Goal: Information Seeking & Learning: Understand process/instructions

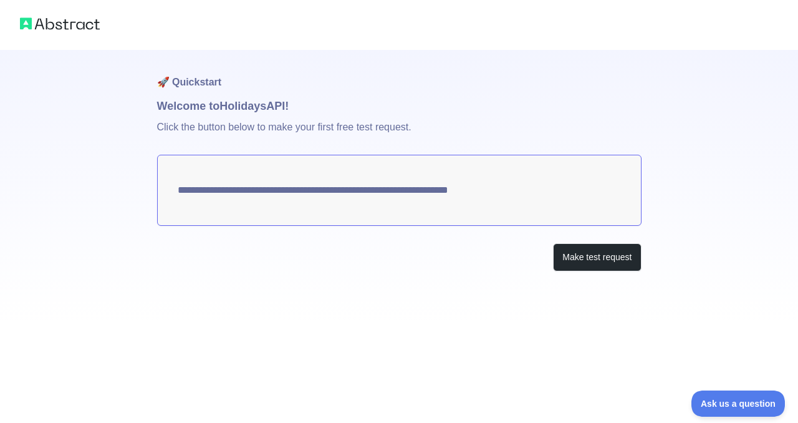
click at [97, 24] on img at bounding box center [60, 23] width 80 height 17
click at [590, 257] on button "Make test request" at bounding box center [597, 257] width 88 height 28
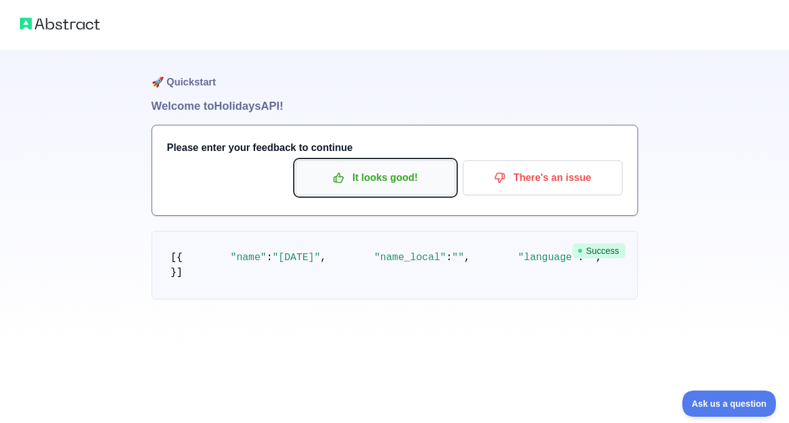
click at [371, 163] on button "It looks good!" at bounding box center [376, 177] width 160 height 35
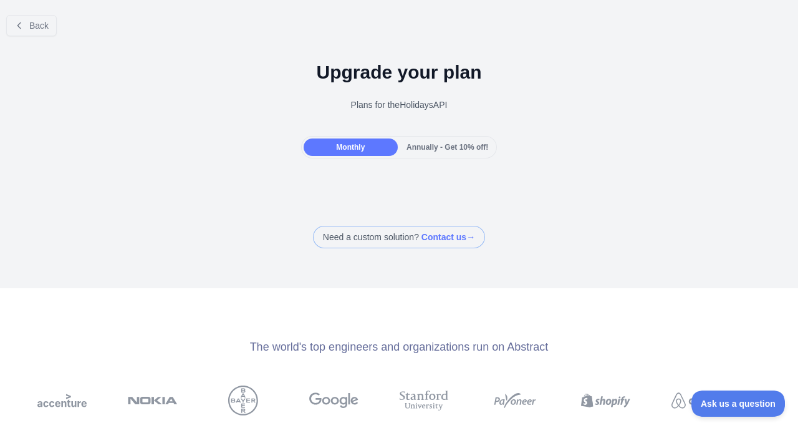
scroll to position [27, 0]
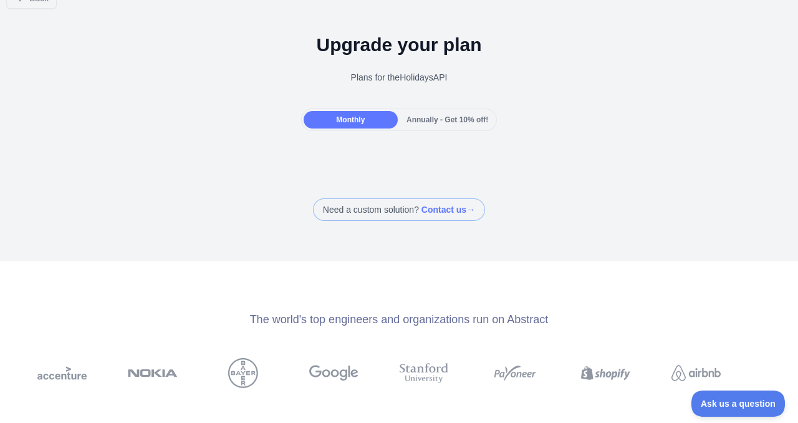
drag, startPoint x: 339, startPoint y: 66, endPoint x: 428, endPoint y: 66, distance: 89.2
click at [428, 65] on div "Upgrade your plan Plans for the Holidays API" at bounding box center [399, 64] width 798 height 90
click at [428, 66] on div "Upgrade your plan Plans for the Holidays API" at bounding box center [399, 64] width 798 height 90
drag, startPoint x: 428, startPoint y: 66, endPoint x: 399, endPoint y: 64, distance: 28.7
click at [399, 64] on div "Upgrade your plan Plans for the Holidays API" at bounding box center [399, 64] width 798 height 90
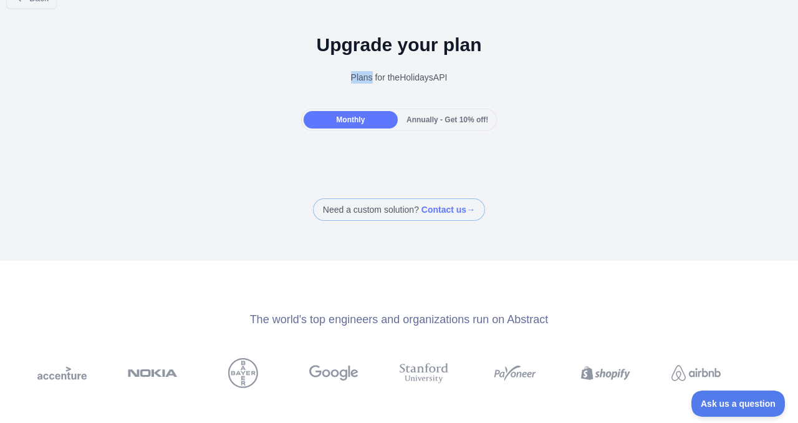
click at [399, 64] on div "Upgrade your plan Plans for the Holidays API" at bounding box center [399, 64] width 798 height 90
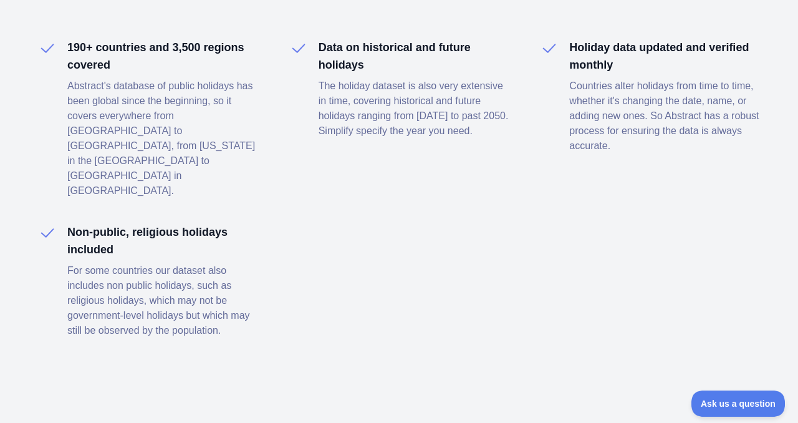
scroll to position [0, 0]
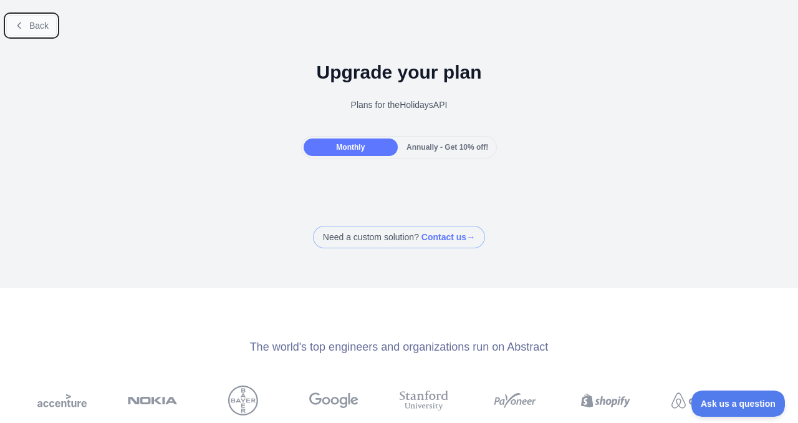
click at [46, 19] on button "Back" at bounding box center [31, 25] width 51 height 21
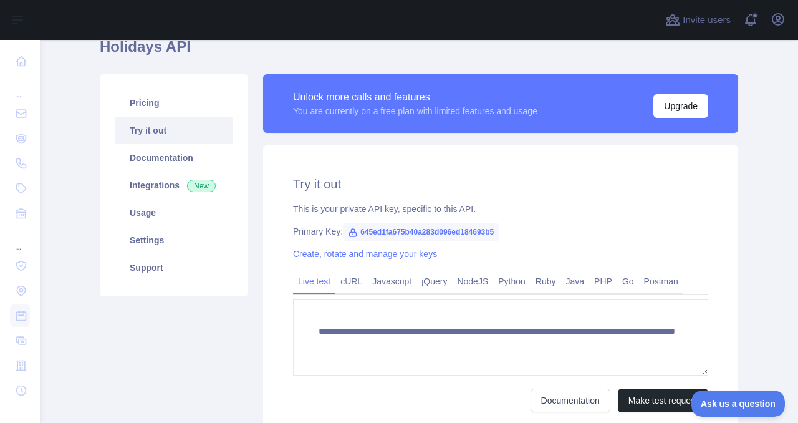
scroll to position [170, 0]
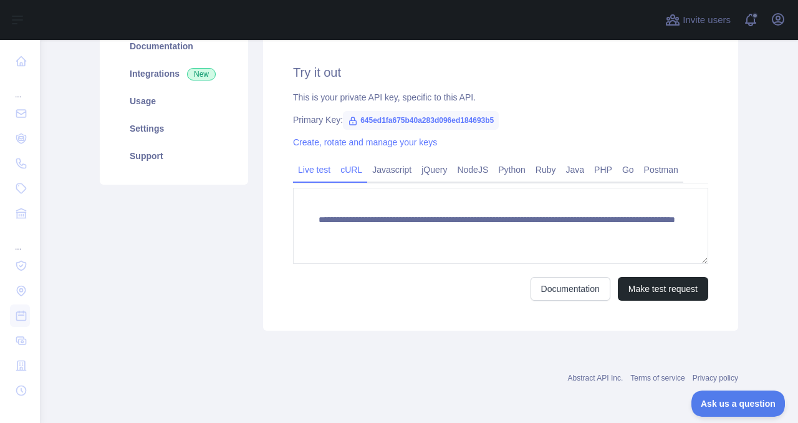
click at [336, 165] on link "cURL" at bounding box center [351, 170] width 32 height 20
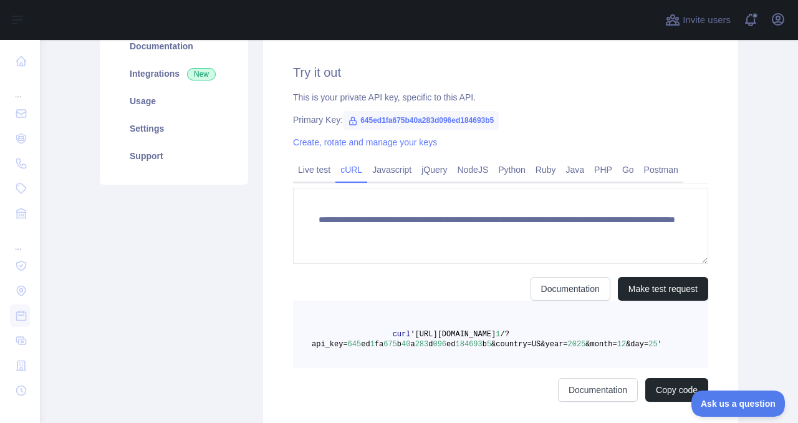
scroll to position [158, 0]
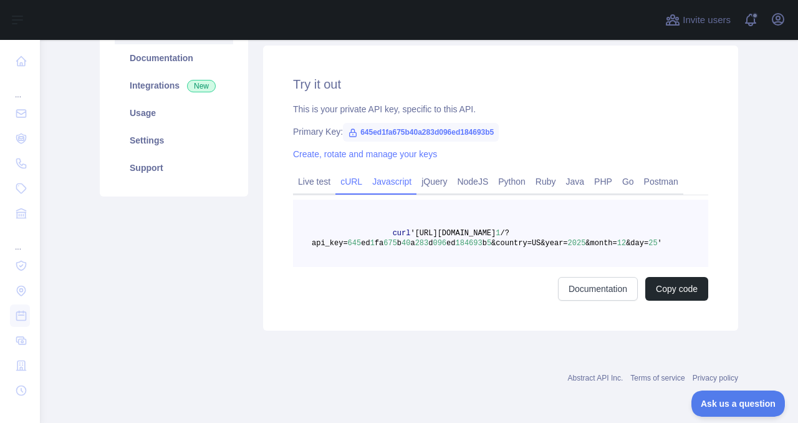
click at [400, 178] on link "Javascript" at bounding box center [391, 181] width 49 height 20
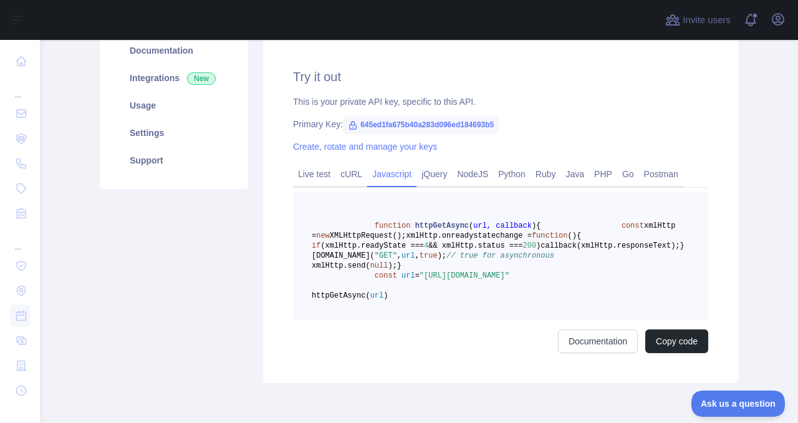
scroll to position [170, 0]
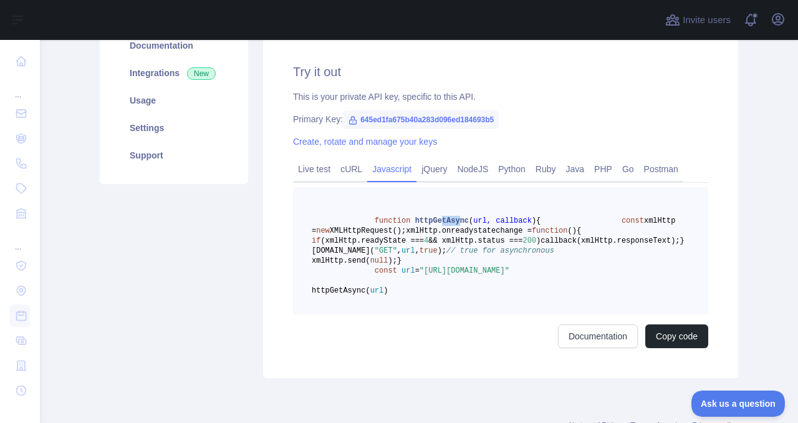
drag, startPoint x: 455, startPoint y: 223, endPoint x: 440, endPoint y: 216, distance: 17.0
click at [440, 217] on span "httpGetAsync" at bounding box center [442, 220] width 54 height 9
click at [438, 180] on div "jQuery" at bounding box center [435, 172] width 36 height 19
click at [476, 166] on link "NodeJS" at bounding box center [472, 169] width 41 height 20
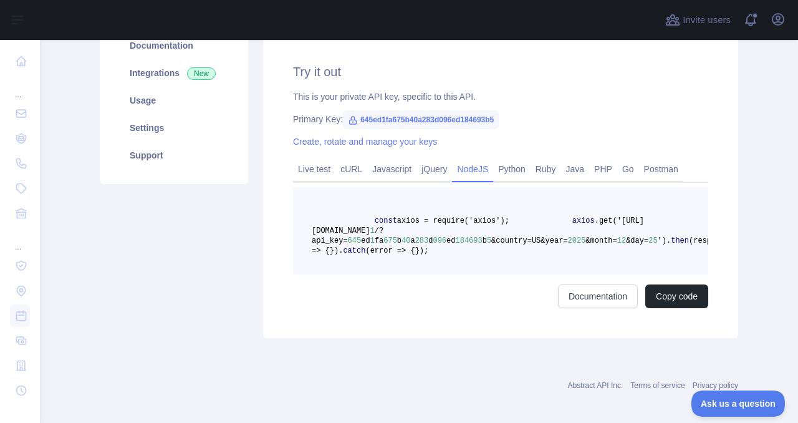
drag, startPoint x: 493, startPoint y: 272, endPoint x: 471, endPoint y: 264, distance: 23.1
click at [480, 271] on pre "const axios = require('axios'); axios .get('[URL][DOMAIN_NAME] 1 /?api_key= 645…" at bounding box center [500, 230] width 415 height 87
drag, startPoint x: 413, startPoint y: 218, endPoint x: 503, endPoint y: 239, distance: 92.4
click at [501, 236] on code "const axios = require('axios'); axios .get('[URL][DOMAIN_NAME] 1 /?api_key= 645…" at bounding box center [523, 235] width 422 height 39
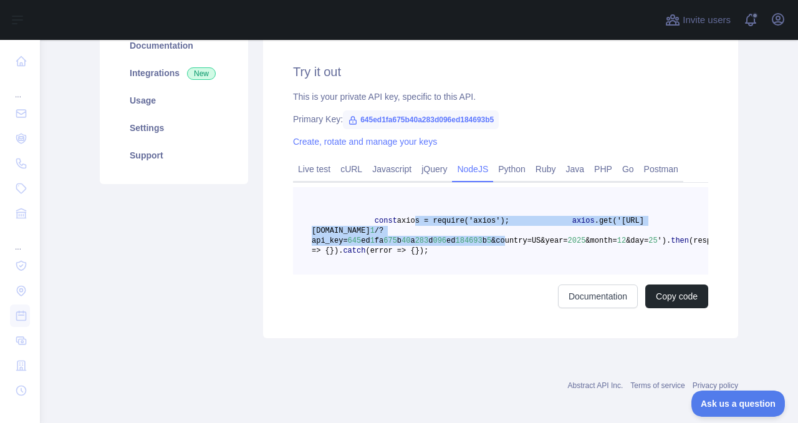
click at [503, 239] on span "&country=US&year=" at bounding box center [529, 240] width 76 height 9
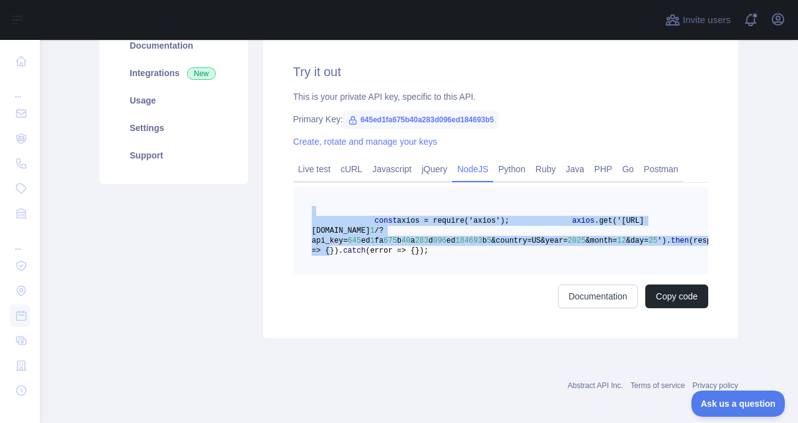
drag, startPoint x: 501, startPoint y: 255, endPoint x: 418, endPoint y: 214, distance: 93.1
click at [418, 214] on pre "const axios = require('axios'); axios .get('[URL][DOMAIN_NAME] 1 /?api_key= 645…" at bounding box center [500, 230] width 415 height 87
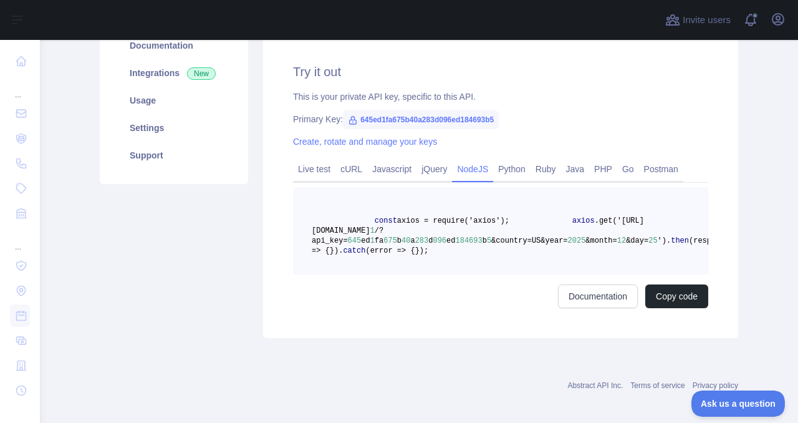
click at [504, 256] on pre "const axios = require('axios'); axios .get('[URL][DOMAIN_NAME] 1 /?api_key= 645…" at bounding box center [500, 230] width 415 height 87
drag, startPoint x: 504, startPoint y: 256, endPoint x: 417, endPoint y: 215, distance: 95.7
click at [417, 215] on pre "const axios = require('axios'); axios .get('[URL][DOMAIN_NAME] 1 /?api_key= 645…" at bounding box center [500, 230] width 415 height 87
click at [495, 258] on pre "const axios = require('axios'); axios .get('[URL][DOMAIN_NAME] 1 /?api_key= 645…" at bounding box center [500, 230] width 415 height 87
drag, startPoint x: 486, startPoint y: 287, endPoint x: 397, endPoint y: 247, distance: 97.7
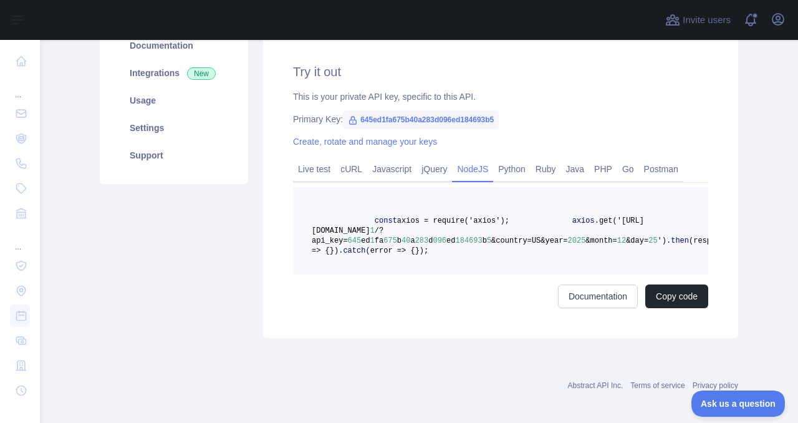
click at [397, 247] on pre "const axios = require('axios'); axios .get('[URL][DOMAIN_NAME] 1 /?api_key= 645…" at bounding box center [500, 230] width 415 height 87
click at [504, 246] on pre "const axios = require('axios'); axios .get('[URL][DOMAIN_NAME] 1 /?api_key= 645…" at bounding box center [500, 230] width 415 height 87
drag, startPoint x: 504, startPoint y: 246, endPoint x: 412, endPoint y: 235, distance: 93.6
click at [413, 235] on pre "const axios = require('axios'); axios .get('[URL][DOMAIN_NAME] 1 /?api_key= 645…" at bounding box center [500, 230] width 415 height 87
click at [495, 274] on pre "const axios = require('axios'); axios .get('[URL][DOMAIN_NAME] 1 /?api_key= 645…" at bounding box center [500, 230] width 415 height 87
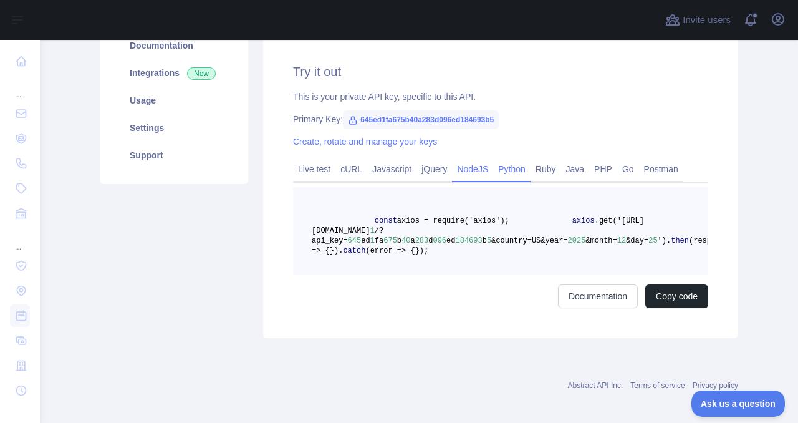
click at [524, 173] on link "Python" at bounding box center [511, 169] width 37 height 20
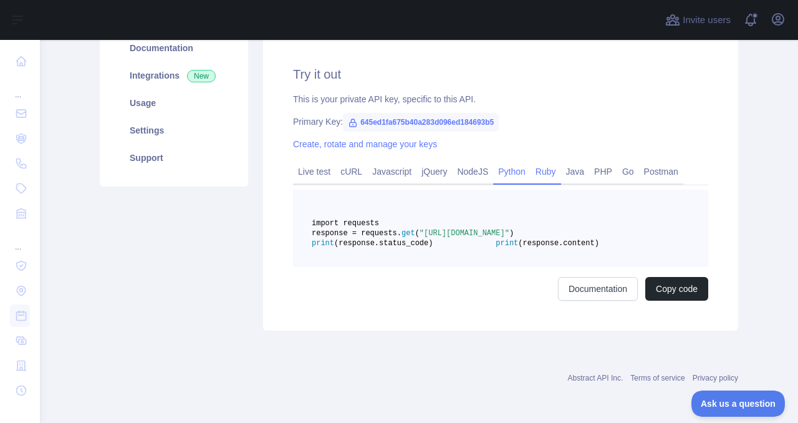
click at [555, 165] on link "Ruby" at bounding box center [546, 171] width 31 height 20
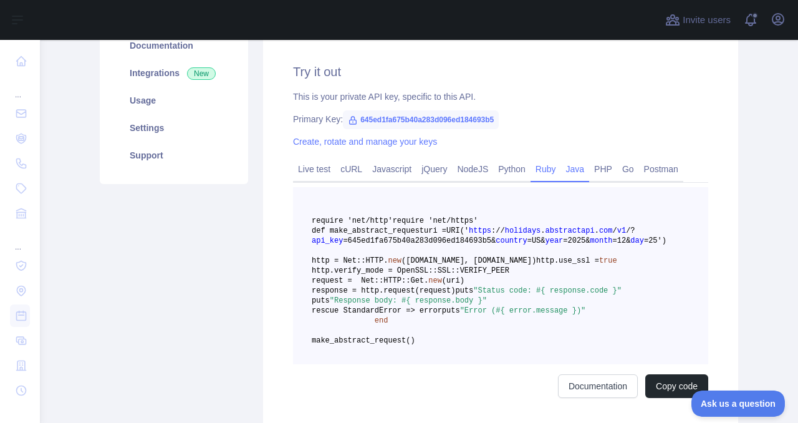
click at [579, 168] on link "Java" at bounding box center [575, 169] width 29 height 20
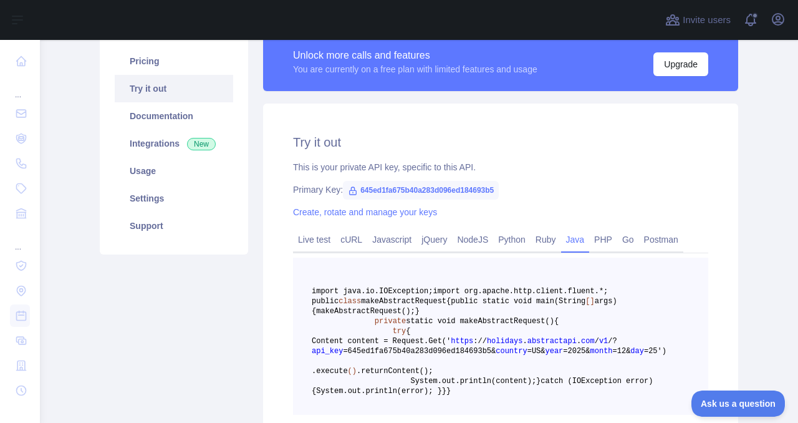
scroll to position [95, 0]
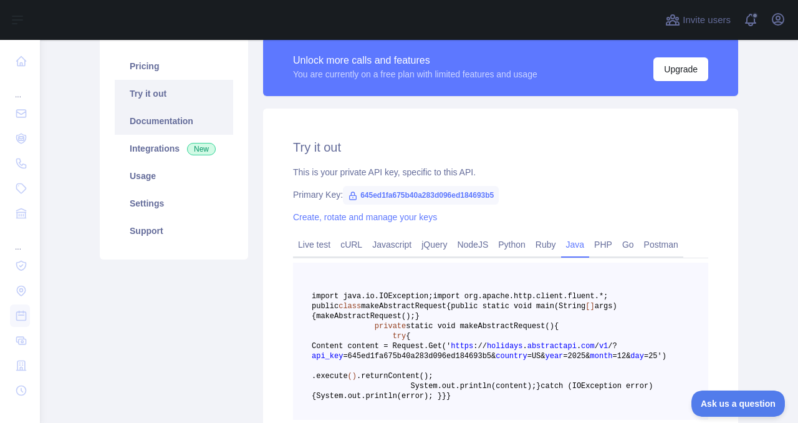
click at [154, 120] on link "Documentation" at bounding box center [174, 120] width 118 height 27
